Goal: Information Seeking & Learning: Learn about a topic

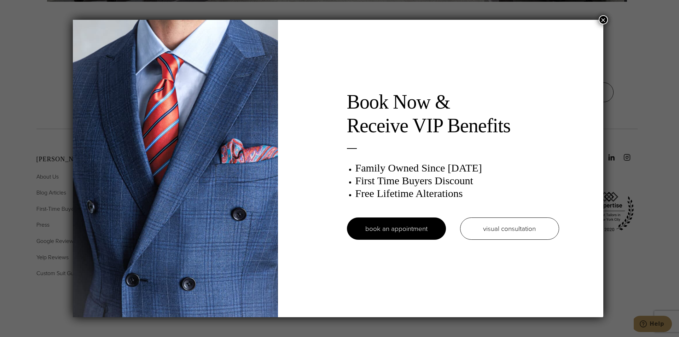
click at [604, 15] on div "Book Now & Receive VIP Benefits Family Owned Since 1913 First Time Buyers Disco…" at bounding box center [339, 168] width 679 height 337
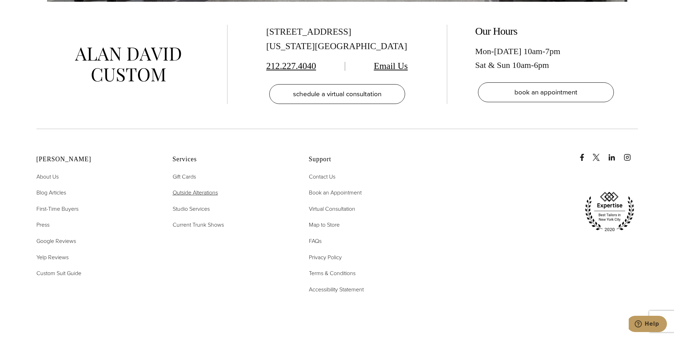
click at [195, 189] on span "Outside Alterations" at bounding box center [195, 193] width 45 height 8
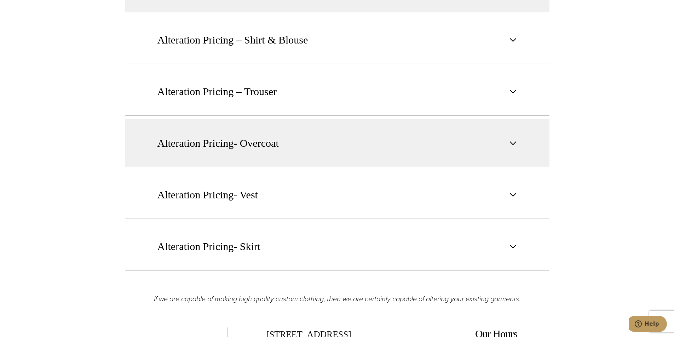
scroll to position [1026, 0]
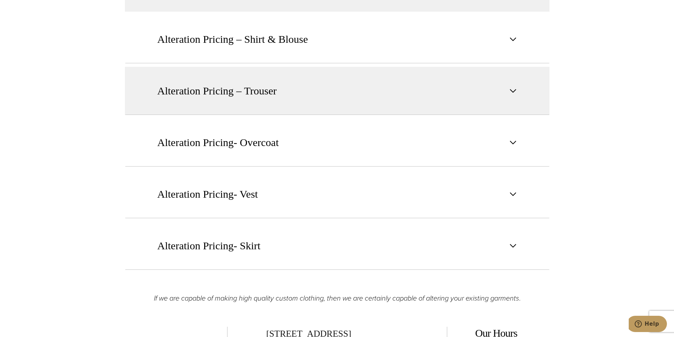
click at [512, 82] on button "Alteration Pricing – Trouser" at bounding box center [337, 91] width 425 height 48
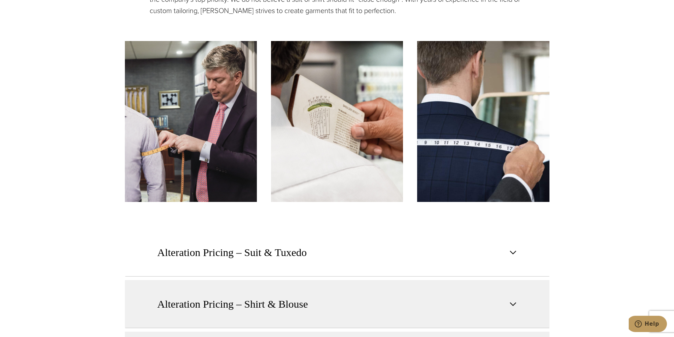
scroll to position [495, 0]
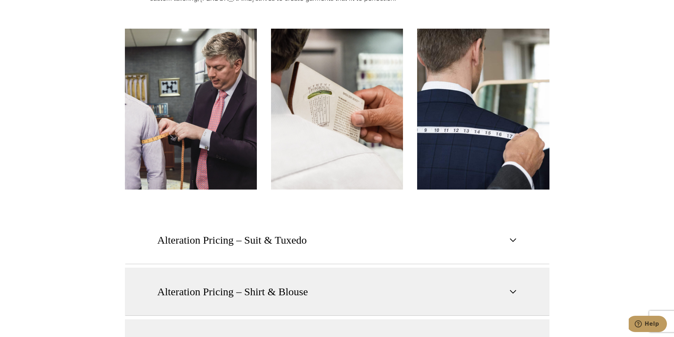
click at [514, 291] on span "button" at bounding box center [513, 292] width 8 height 8
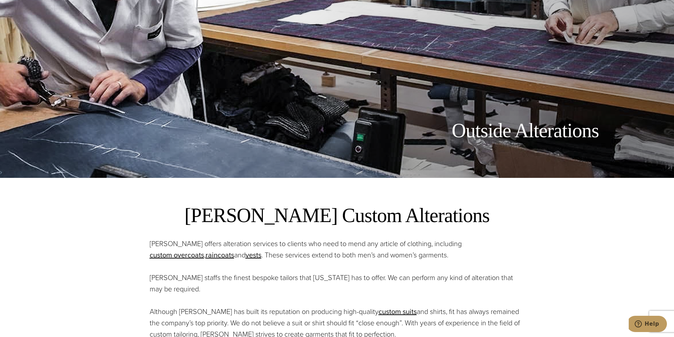
scroll to position [0, 0]
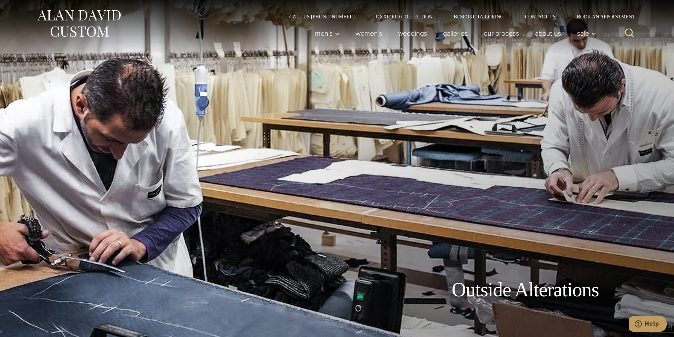
click at [82, 17] on img at bounding box center [78, 23] width 85 height 31
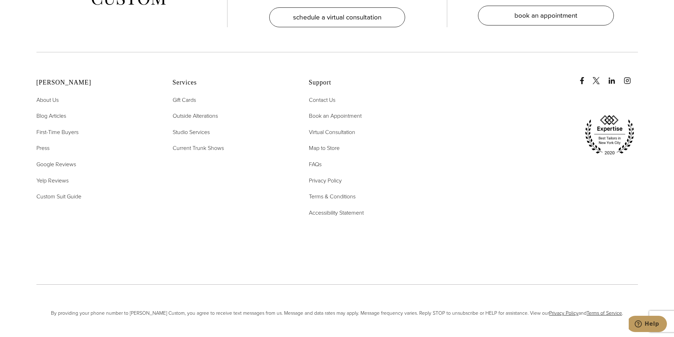
scroll to position [3628, 0]
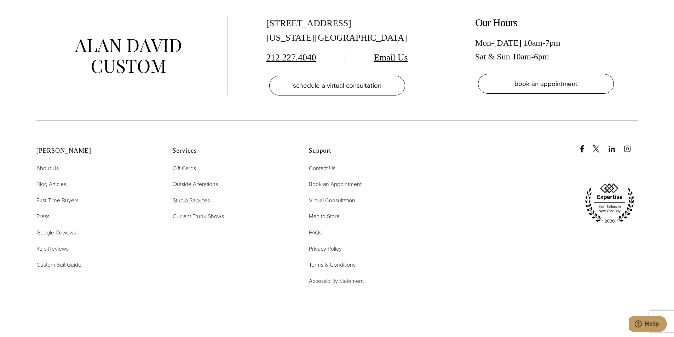
click at [200, 196] on span "Studio Services" at bounding box center [191, 200] width 37 height 8
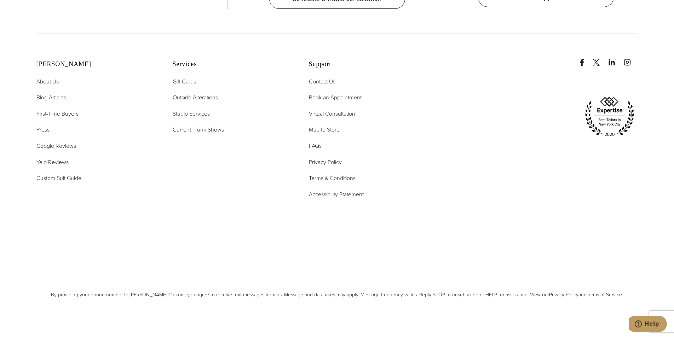
scroll to position [3643, 0]
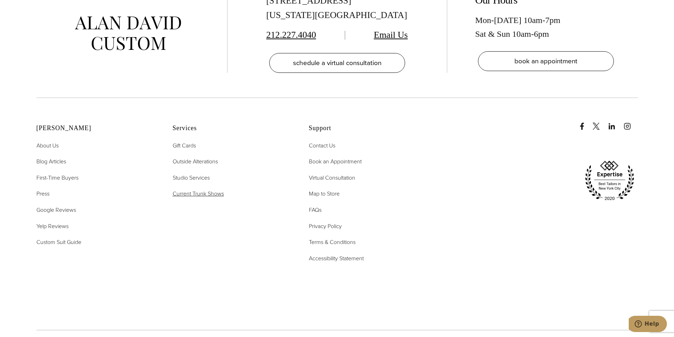
click at [208, 190] on span "Current Trunk Shows" at bounding box center [198, 194] width 51 height 8
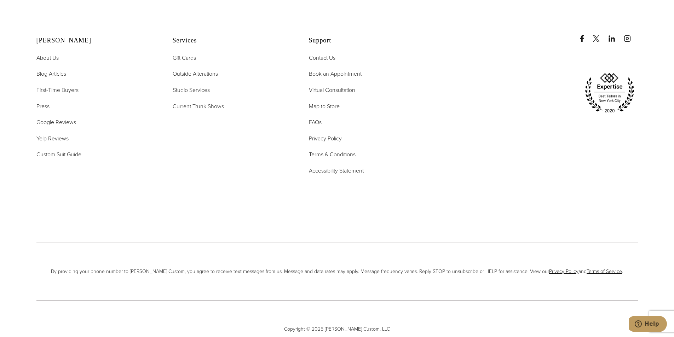
scroll to position [3064, 0]
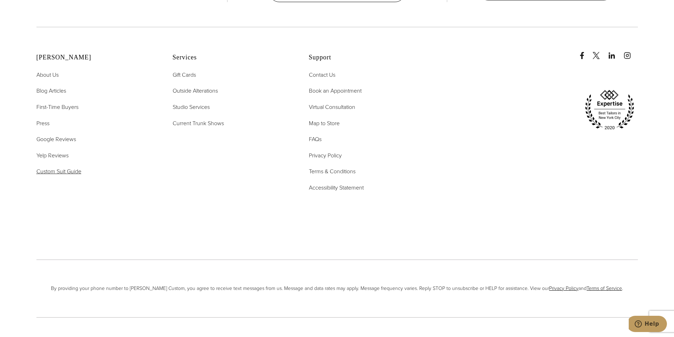
click at [68, 167] on span "Custom Suit Guide" at bounding box center [58, 171] width 45 height 8
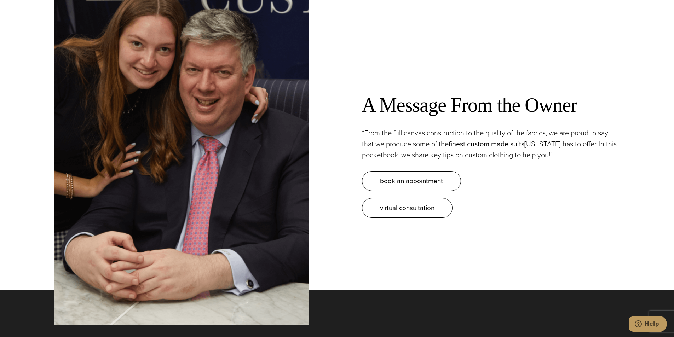
scroll to position [814, 0]
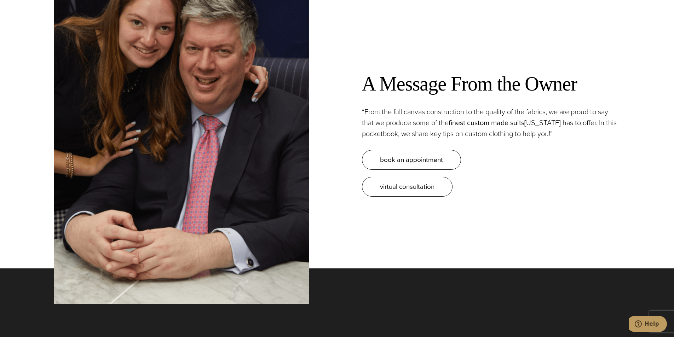
click at [483, 126] on link "finest custom made suits" at bounding box center [487, 122] width 76 height 11
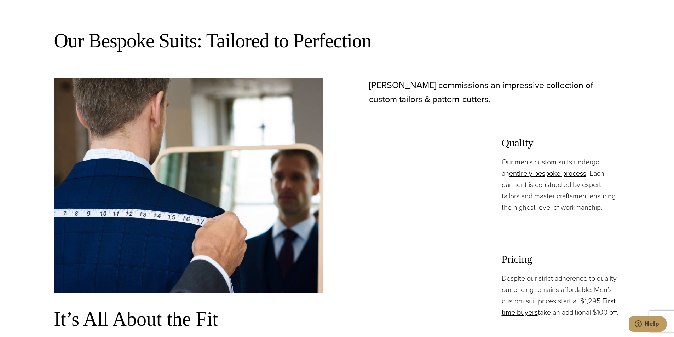
scroll to position [460, 0]
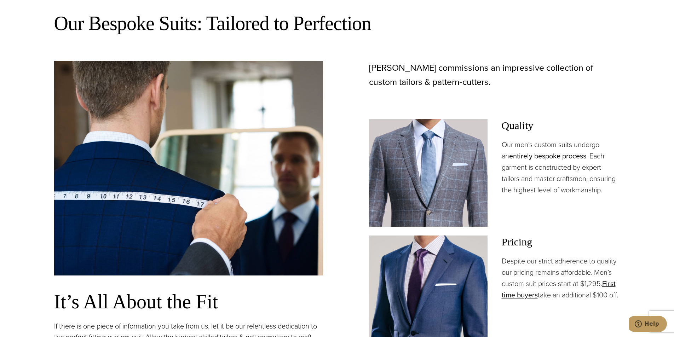
click at [553, 156] on link "entirely bespoke process" at bounding box center [547, 156] width 77 height 11
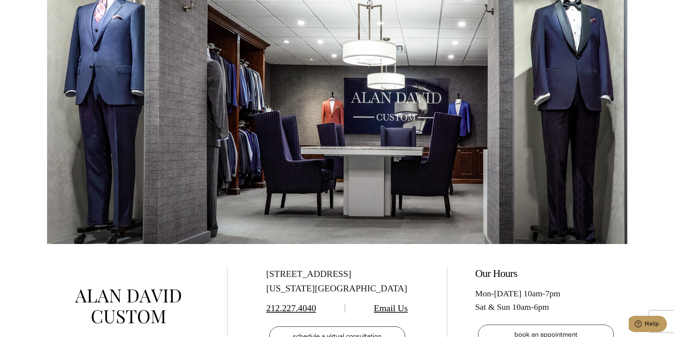
scroll to position [2297, 0]
